Goal: Information Seeking & Learning: Find specific page/section

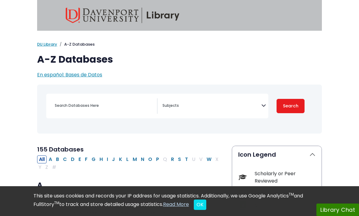
select select "Database Subject Filter"
click at [218, 113] on span "Search filters" at bounding box center [211, 105] width 99 height 15
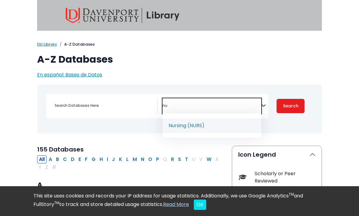
type textarea "nu"
select select "219076"
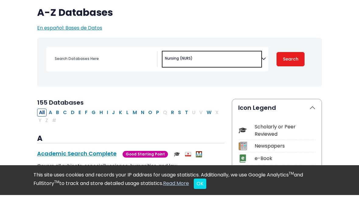
scroll to position [32, 0]
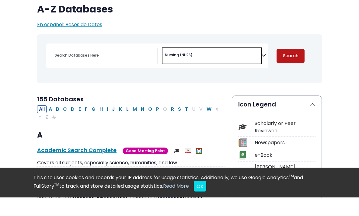
click at [294, 67] on button "Search" at bounding box center [290, 74] width 28 height 14
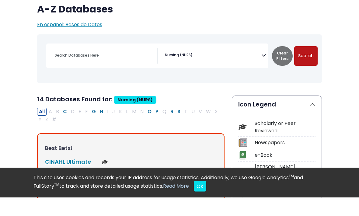
scroll to position [50, 0]
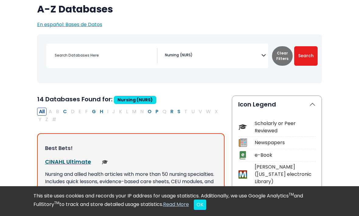
click at [63, 159] on link "CINAHL Ultimate This link opens in a new window" at bounding box center [68, 162] width 46 height 8
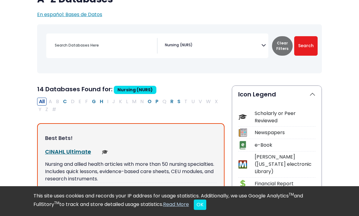
click at [79, 152] on link "CINAHL Ultimate This link opens in a new window" at bounding box center [68, 152] width 46 height 8
click at [244, 44] on span "× Nursing (NURS)" at bounding box center [211, 45] width 99 height 15
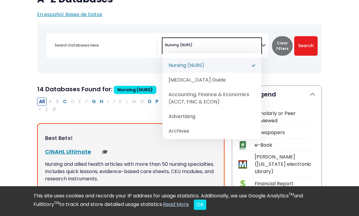
select select "Database Subject Filter"
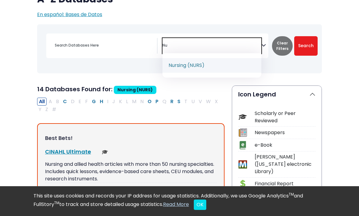
type textarea "N"
type textarea "med"
select select "219073"
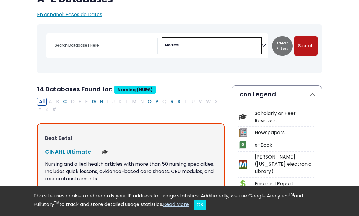
click at [308, 46] on button "Search" at bounding box center [305, 45] width 23 height 19
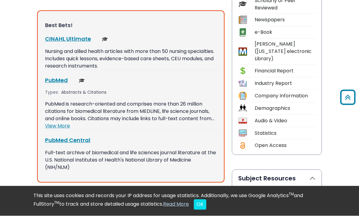
scroll to position [173, 0]
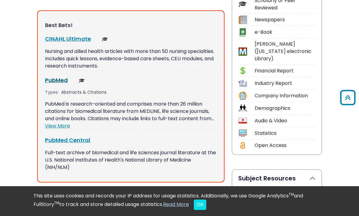
click at [61, 78] on link "PubMed This link opens in a new window" at bounding box center [56, 80] width 23 height 8
